Goal: Transaction & Acquisition: Download file/media

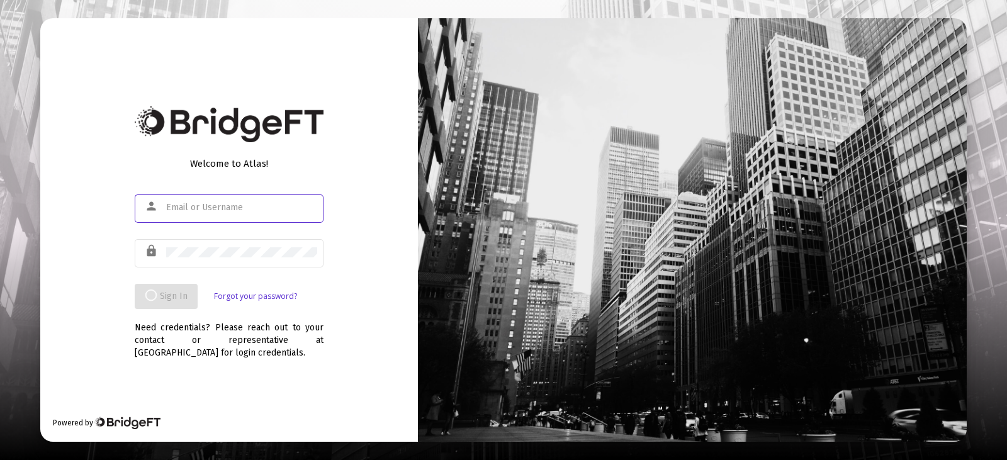
type input "[EMAIL_ADDRESS][DOMAIN_NAME]"
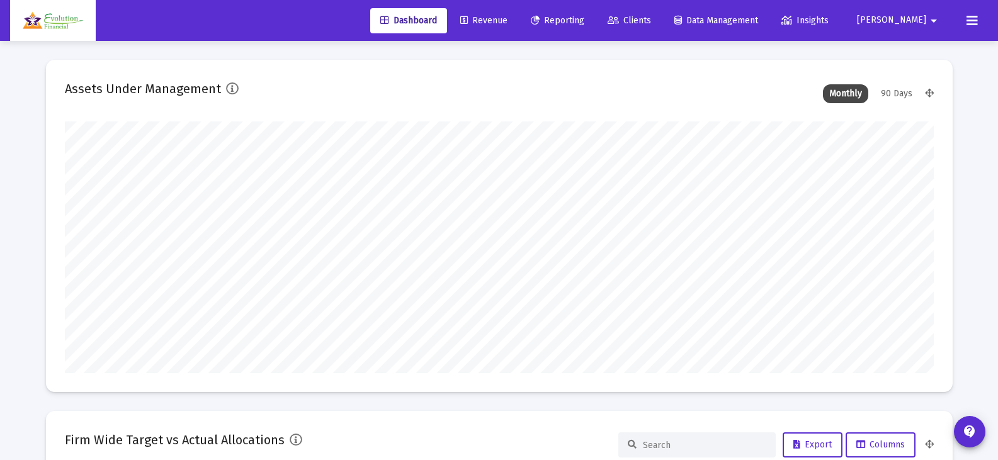
scroll to position [252, 869]
type input "[DATE]"
type input "[EMAIL_ADDRESS][DOMAIN_NAME]"
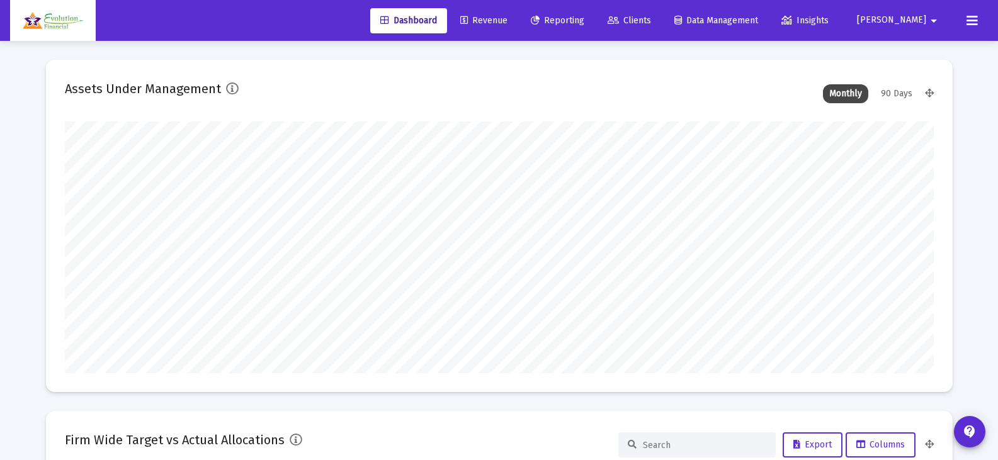
click at [584, 20] on span "Reporting" at bounding box center [558, 20] width 54 height 11
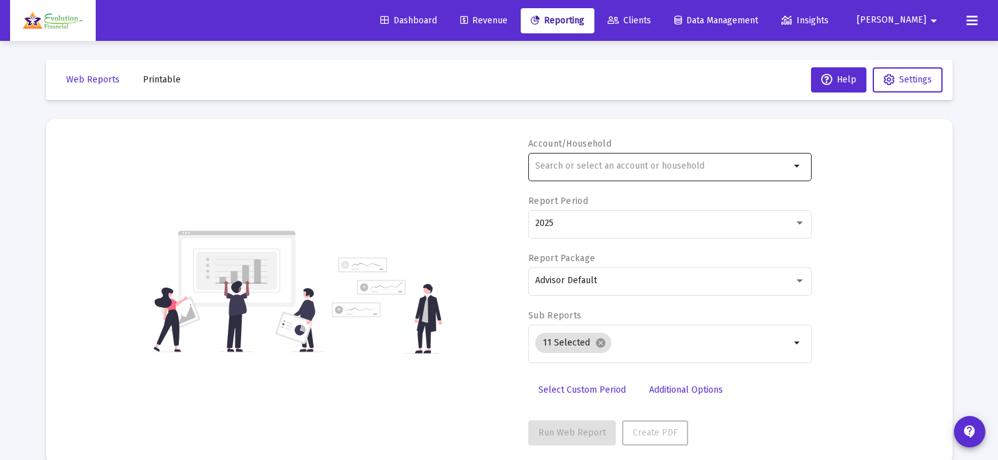
click at [664, 162] on input "text" at bounding box center [662, 166] width 255 height 10
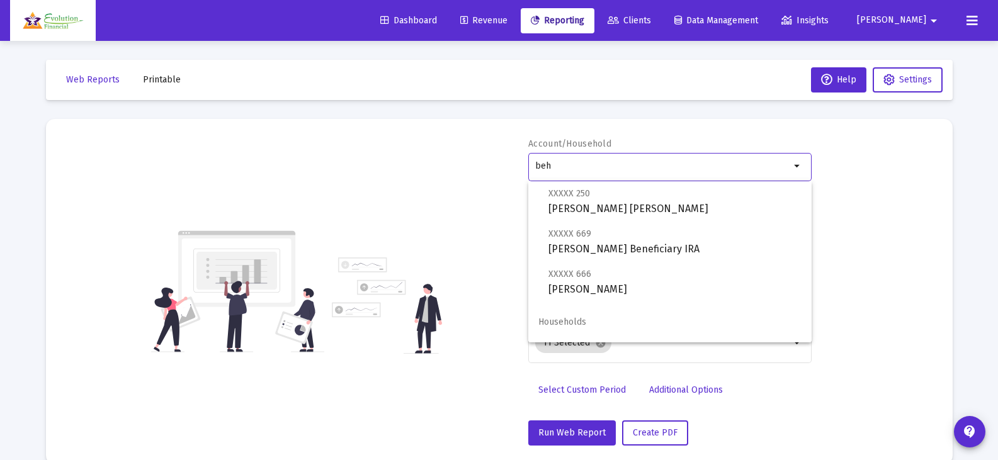
scroll to position [91, 0]
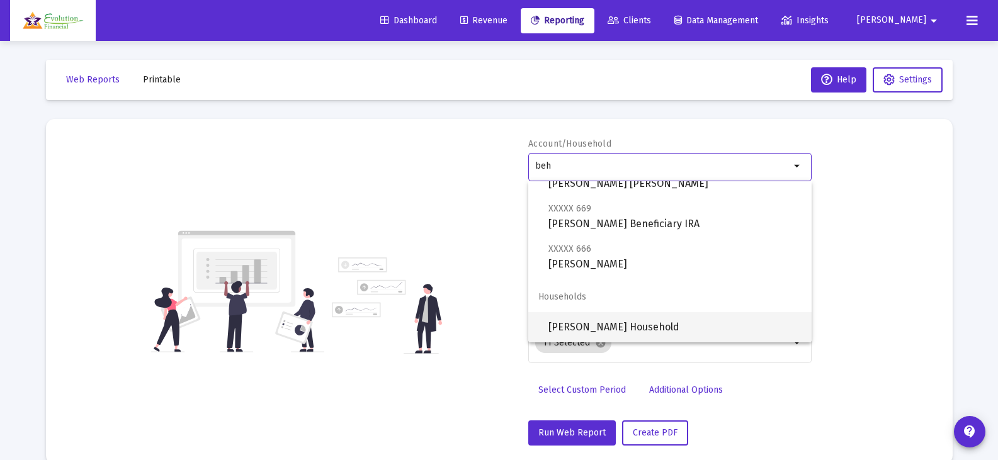
click at [605, 331] on span "[PERSON_NAME] Household" at bounding box center [674, 327] width 253 height 30
type input "[PERSON_NAME] Household"
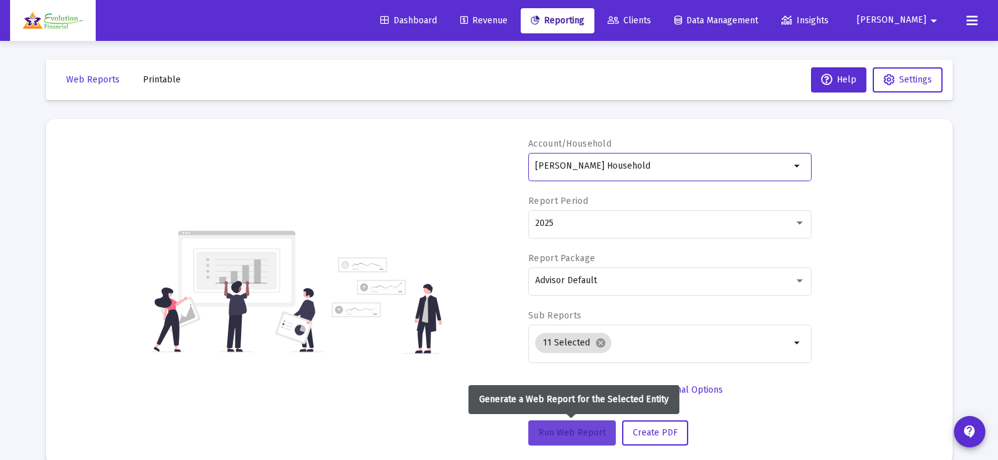
click at [586, 435] on span "Run Web Report" at bounding box center [571, 432] width 67 height 11
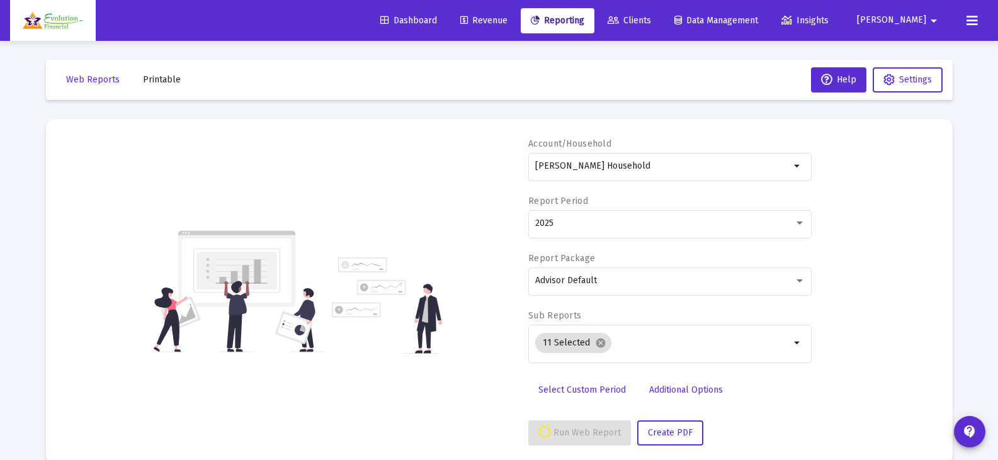
select select "View all"
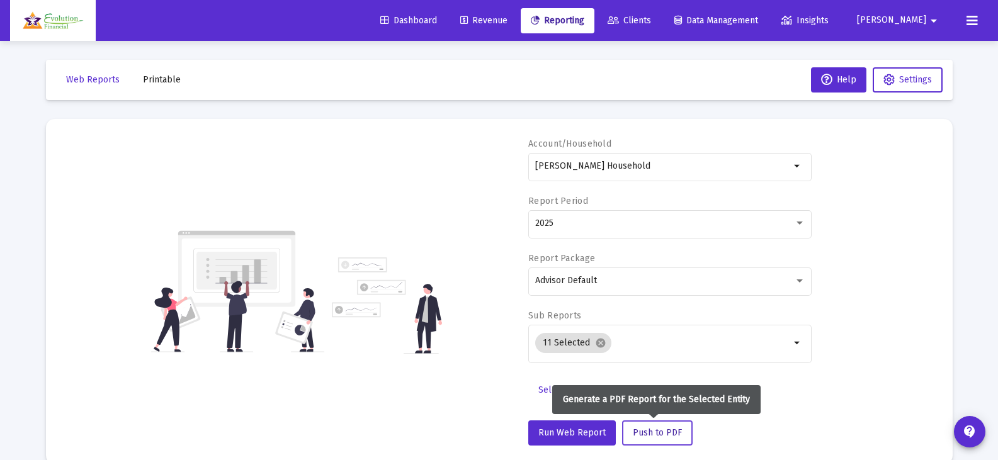
click at [650, 434] on span "Push to PDF" at bounding box center [657, 432] width 49 height 11
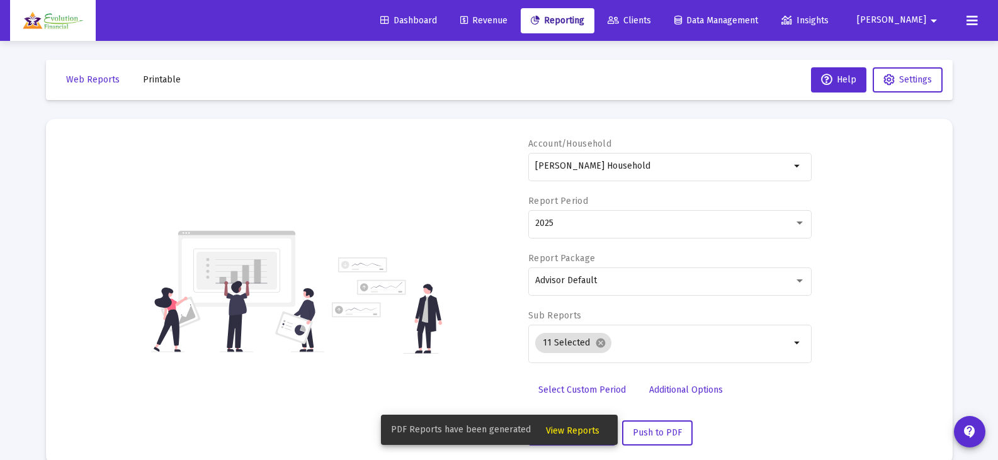
click at [565, 427] on span "View Reports" at bounding box center [573, 431] width 54 height 11
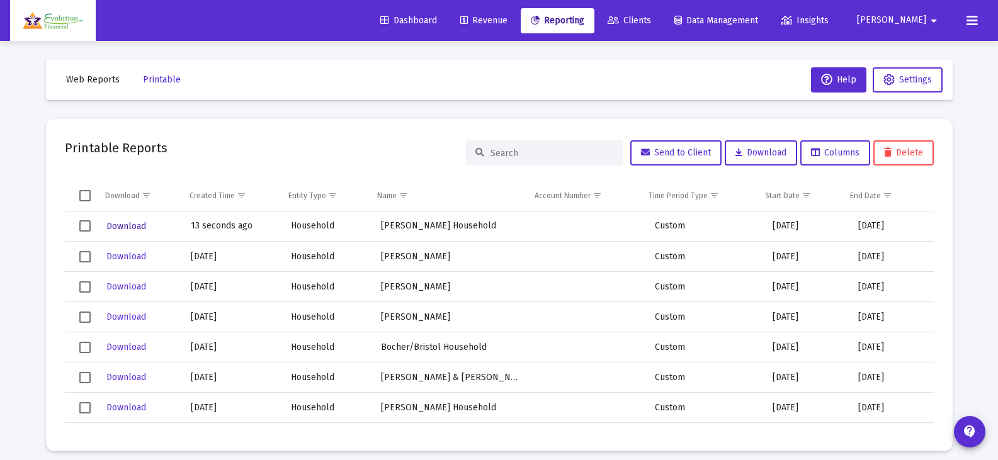
click at [123, 225] on span "Download" at bounding box center [126, 226] width 40 height 11
